Goal: Check status: Check status

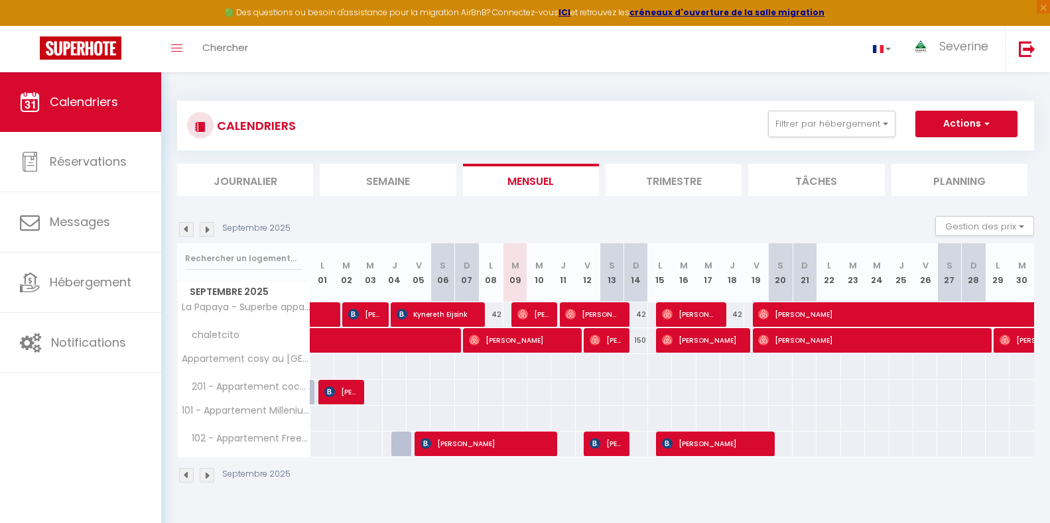
select select "0"
select select "41946"
click at [545, 320] on span "[PERSON_NAME]" at bounding box center [533, 314] width 32 height 25
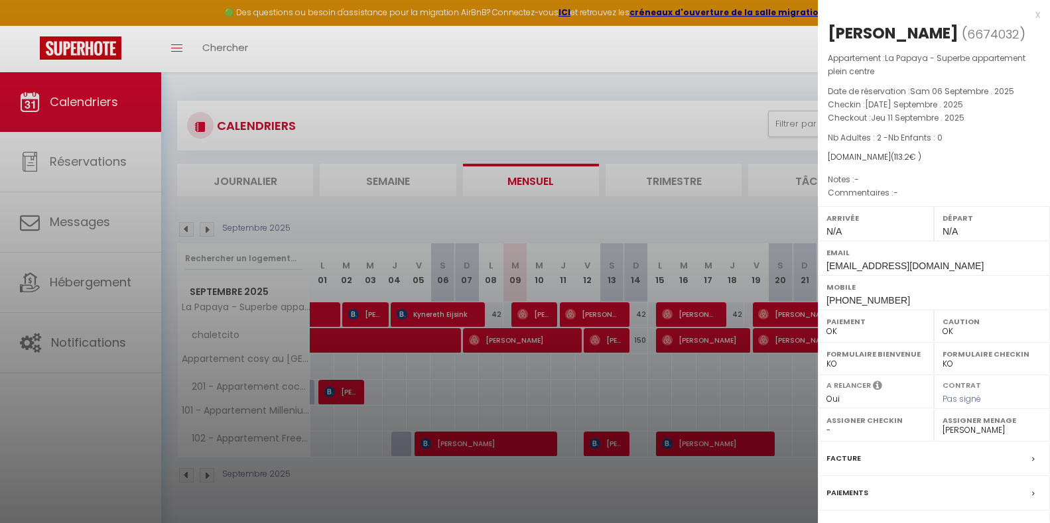
click at [568, 315] on div at bounding box center [525, 261] width 1050 height 523
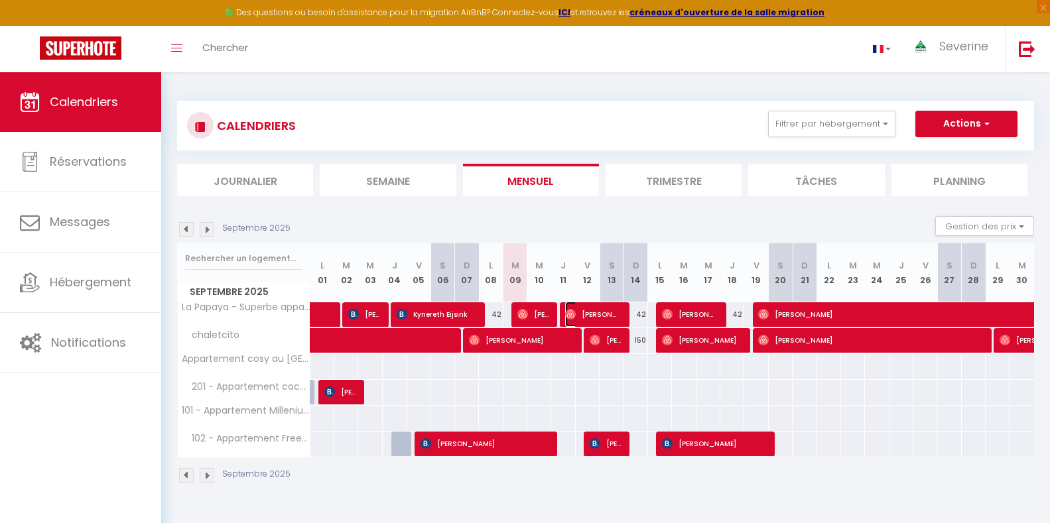
click at [568, 303] on span "[PERSON_NAME]" at bounding box center [593, 314] width 56 height 25
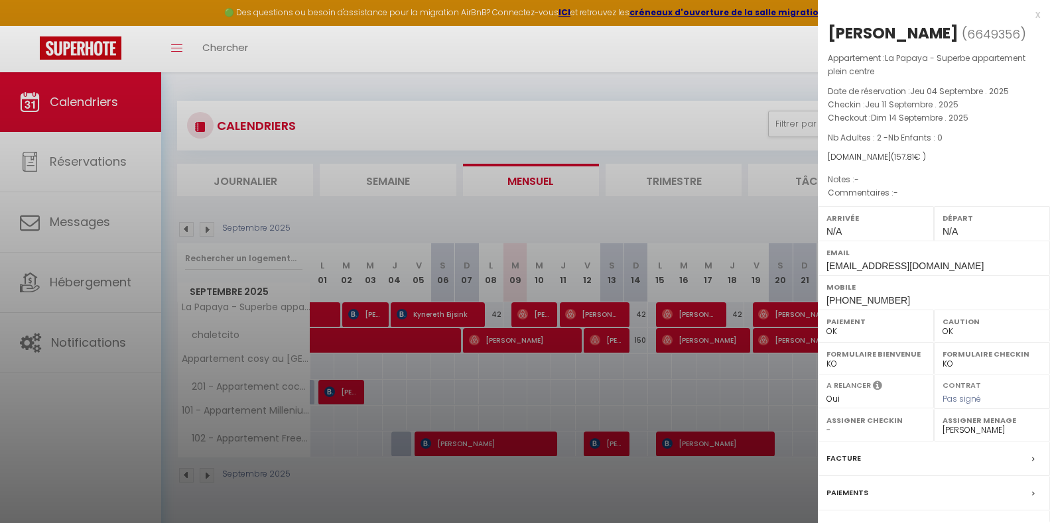
click at [690, 311] on div at bounding box center [525, 261] width 1050 height 523
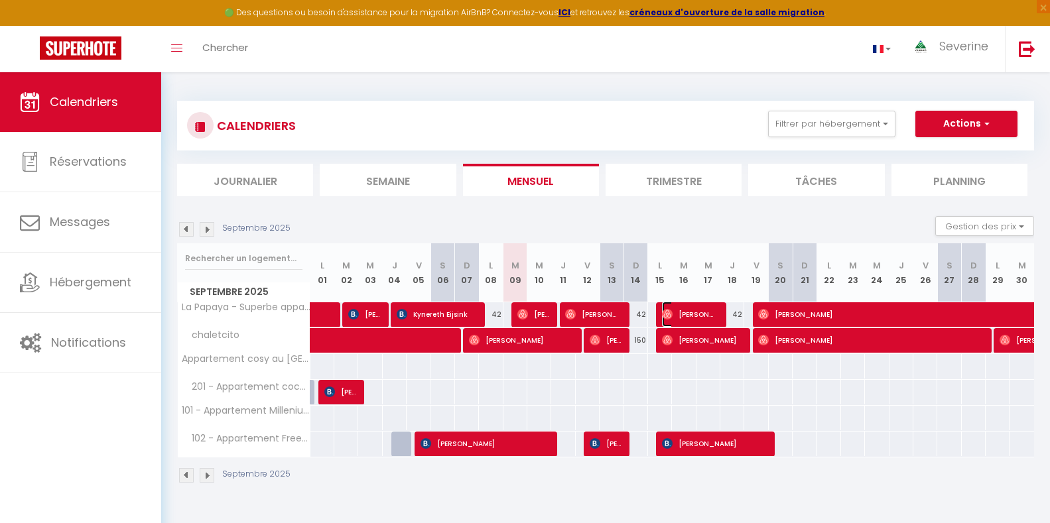
click at [688, 311] on span "[PERSON_NAME]" at bounding box center [690, 314] width 56 height 25
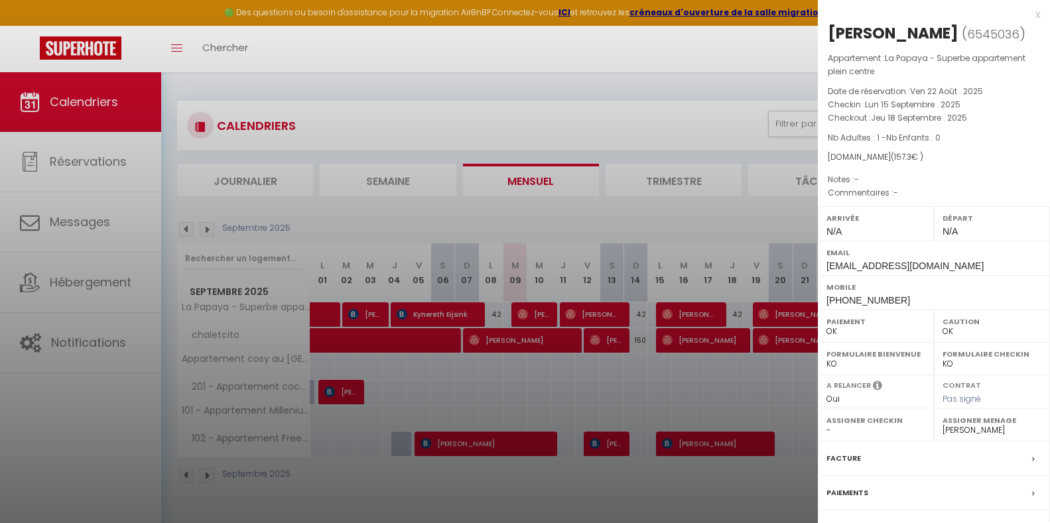
click at [771, 317] on div at bounding box center [525, 261] width 1050 height 523
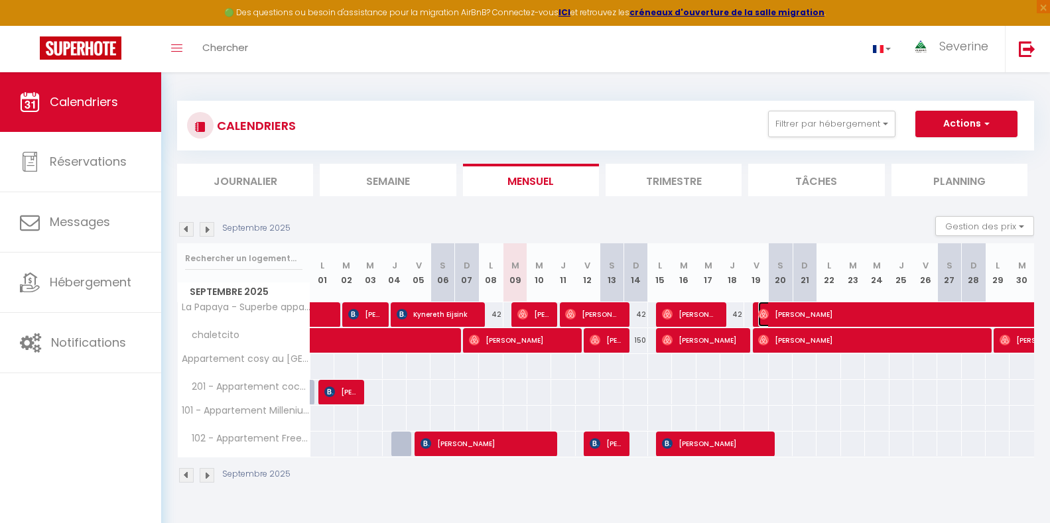
click at [772, 317] on span "[PERSON_NAME]" at bounding box center [987, 314] width 458 height 25
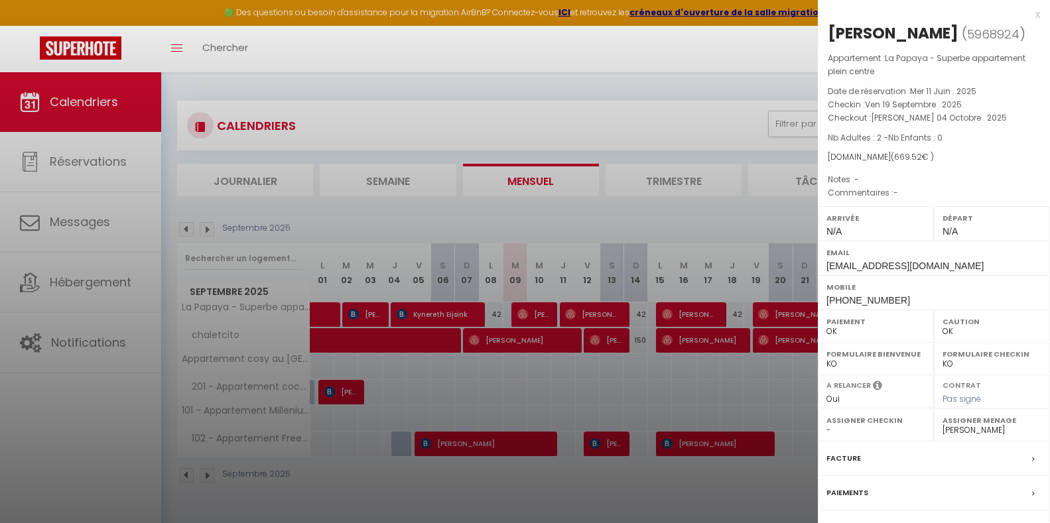
click at [595, 309] on div at bounding box center [525, 261] width 1050 height 523
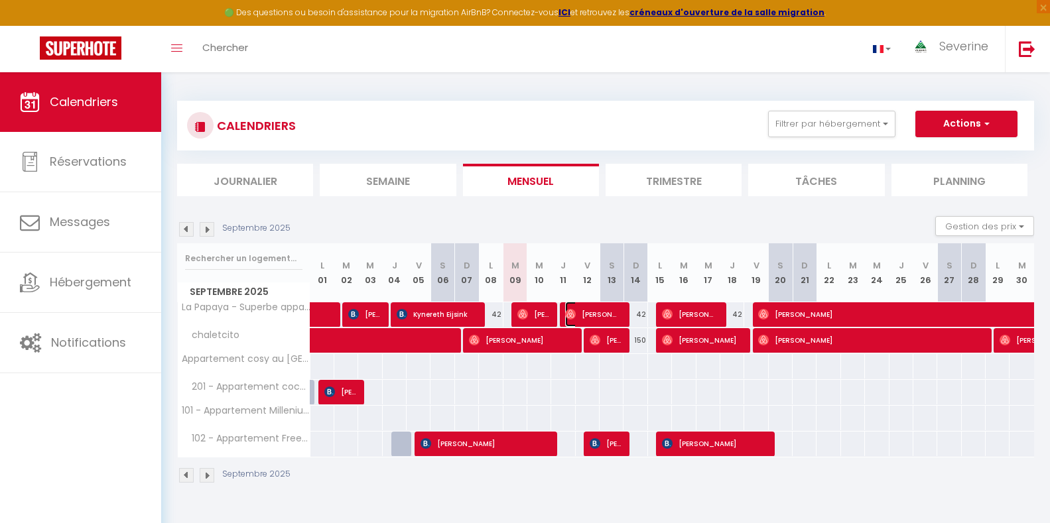
click at [594, 318] on span "[PERSON_NAME]" at bounding box center [593, 314] width 56 height 25
